Goal: Find specific page/section: Find specific page/section

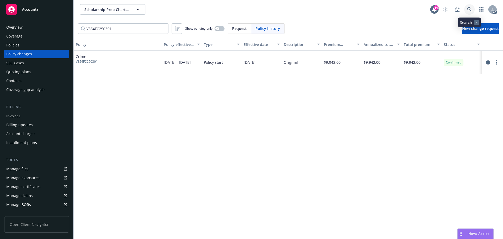
click at [465, 11] on link at bounding box center [469, 9] width 10 height 10
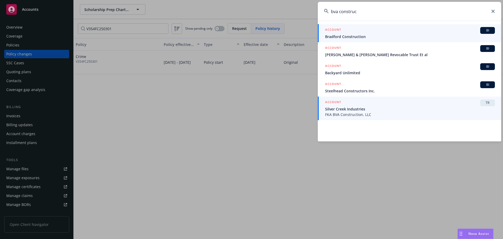
type input "bva construc"
click at [379, 108] on span "Silver Creek Industries" at bounding box center [410, 109] width 170 height 6
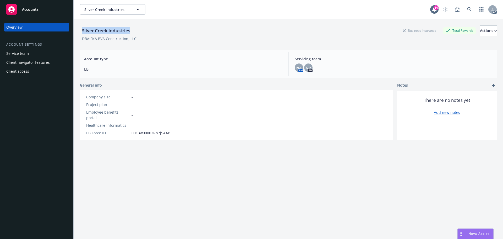
drag, startPoint x: 133, startPoint y: 29, endPoint x: 83, endPoint y: 28, distance: 49.5
click at [83, 28] on div "Silver Creek Industries Business Insurance Total Rewards Actions" at bounding box center [288, 30] width 417 height 10
copy div "Silver Creek Industries"
click at [469, 7] on link at bounding box center [469, 9] width 10 height 10
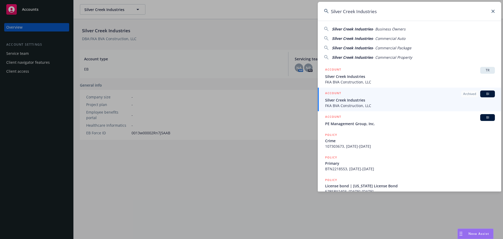
click at [387, 103] on span "FKA BVA Construction, LLC" at bounding box center [410, 106] width 170 height 6
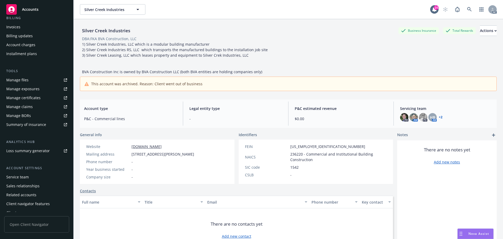
scroll to position [94, 0]
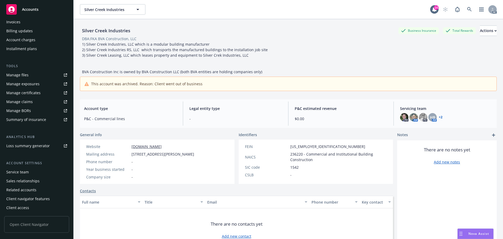
click at [22, 171] on div "Service team" at bounding box center [17, 172] width 23 height 8
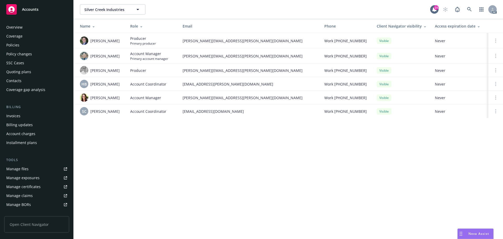
click at [32, 26] on div "Overview" at bounding box center [36, 27] width 61 height 8
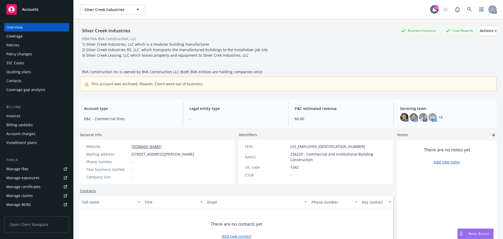
click at [145, 146] on link "[DOMAIN_NAME]" at bounding box center [146, 146] width 30 height 5
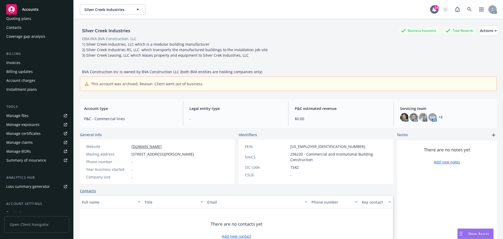
scroll to position [94, 0]
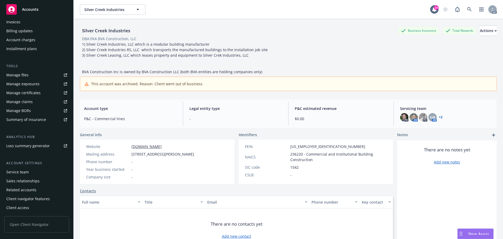
click at [31, 169] on div "Service team" at bounding box center [36, 172] width 61 height 8
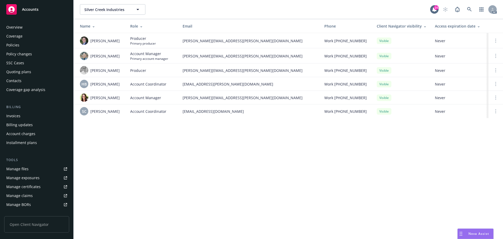
click at [28, 24] on div "Overview" at bounding box center [36, 27] width 61 height 8
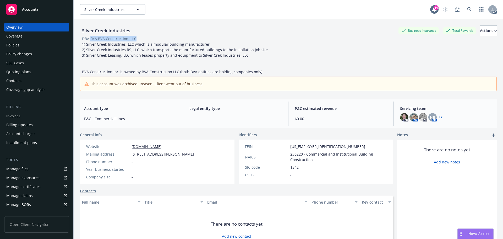
drag, startPoint x: 91, startPoint y: 38, endPoint x: 131, endPoint y: 39, distance: 40.9
click at [138, 38] on span "DBA: FKA BVA Construction, LLC" at bounding box center [109, 39] width 59 height 6
